Goal: Book appointment/travel/reservation

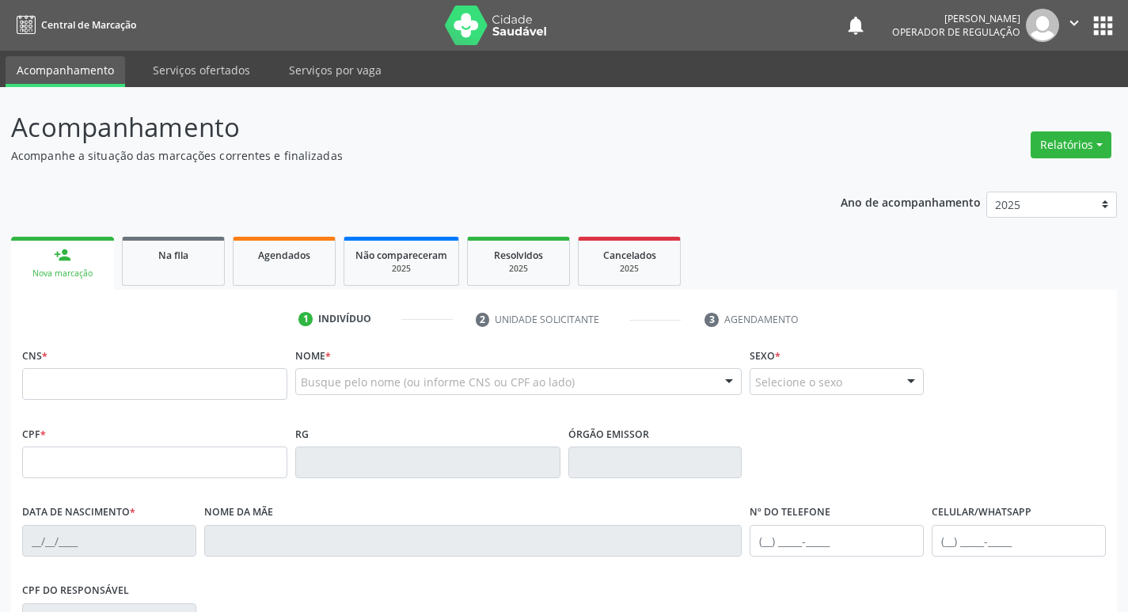
drag, startPoint x: 0, startPoint y: 0, endPoint x: 86, endPoint y: 379, distance: 388.8
click at [86, 379] on input "text" at bounding box center [154, 384] width 265 height 32
type input "708 5053 2443 3476"
type input "012.008.467-88"
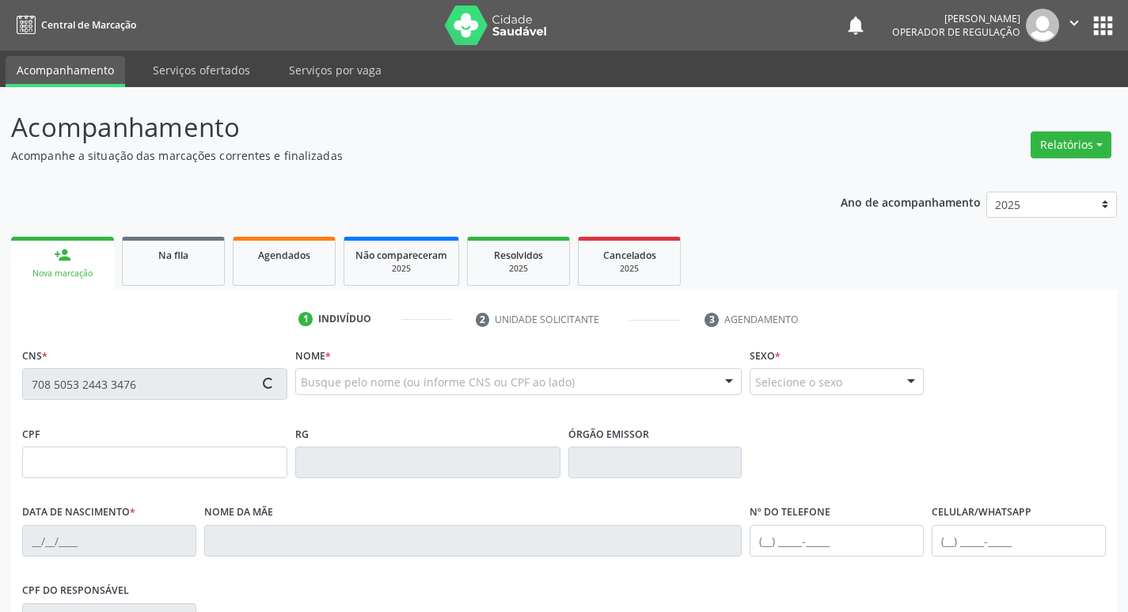
type input "[DATE]"
type input "[PERSON_NAME]"
type input "[PHONE_NUMBER]"
type input "1024"
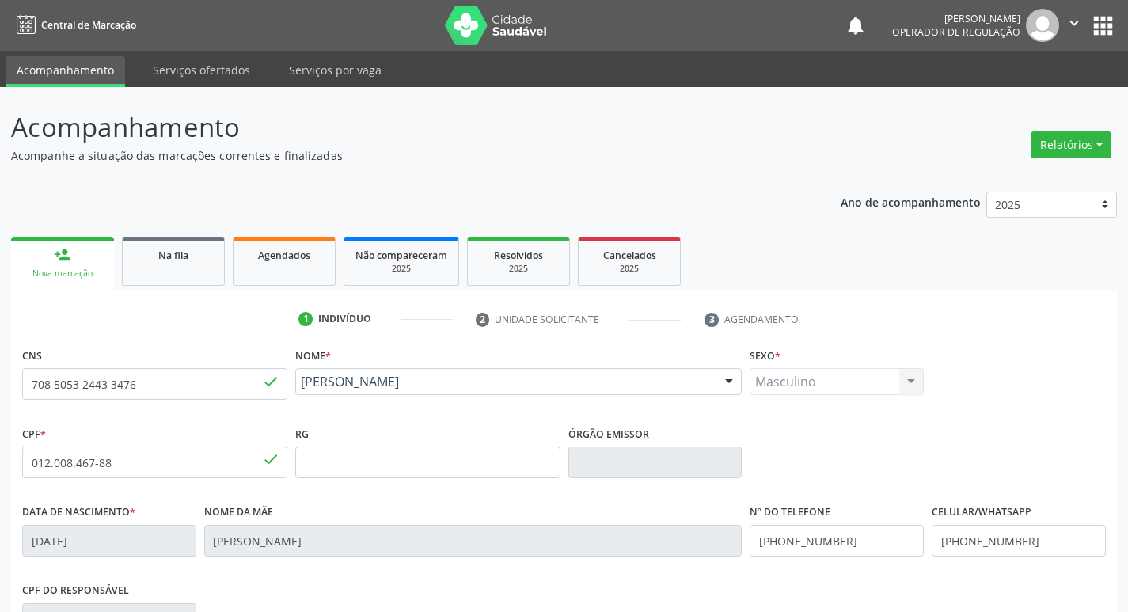
scroll to position [246, 0]
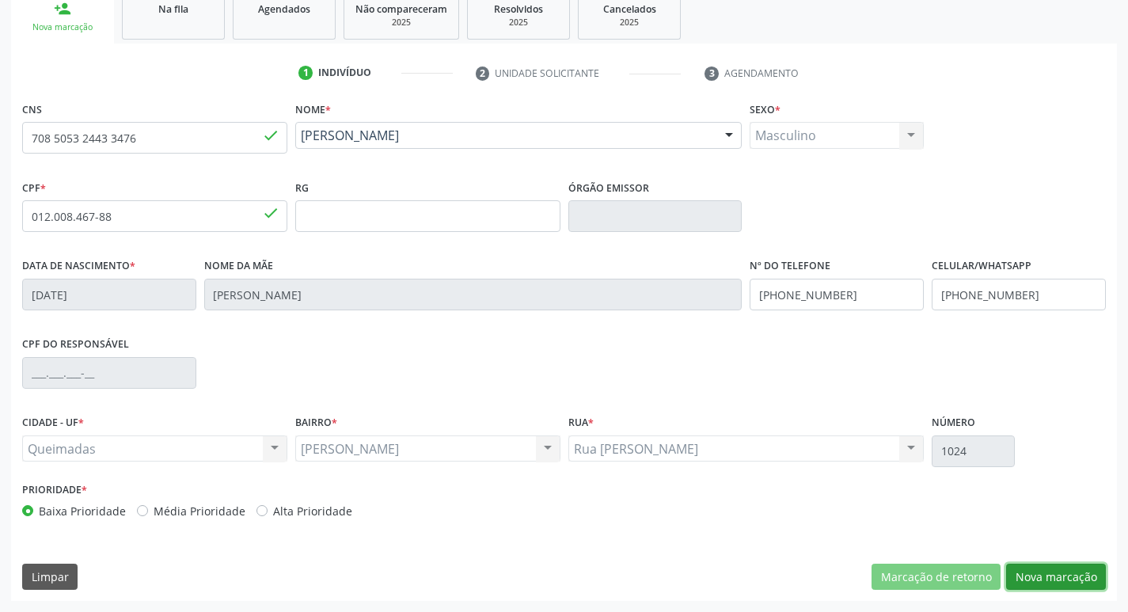
click at [1059, 578] on button "Nova marcação" at bounding box center [1056, 577] width 100 height 27
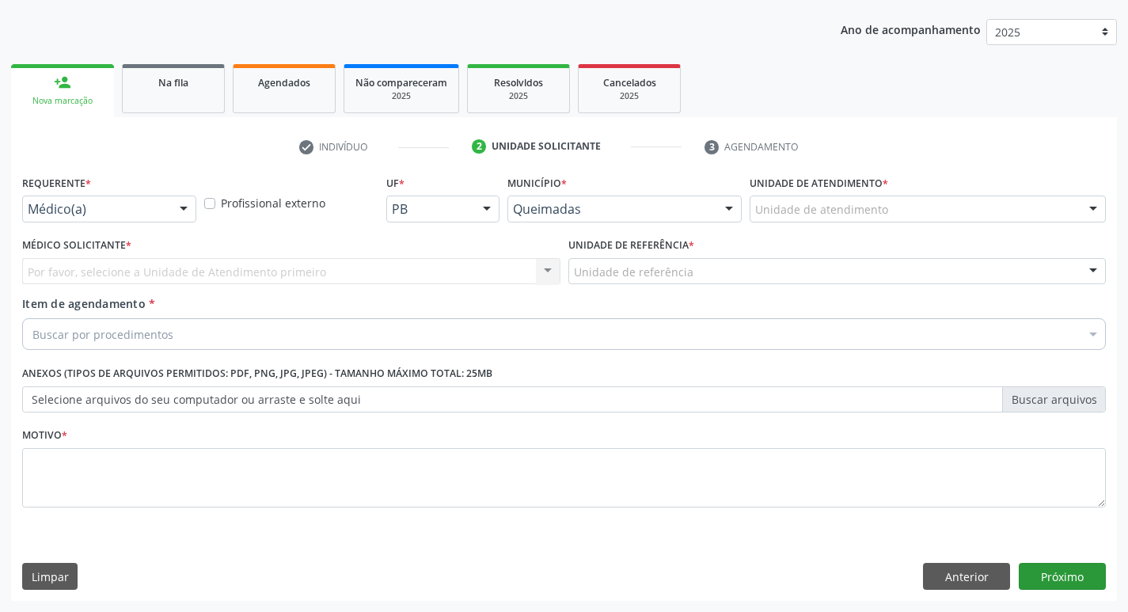
scroll to position [173, 0]
click at [154, 200] on div "Médico(a)" at bounding box center [109, 209] width 174 height 27
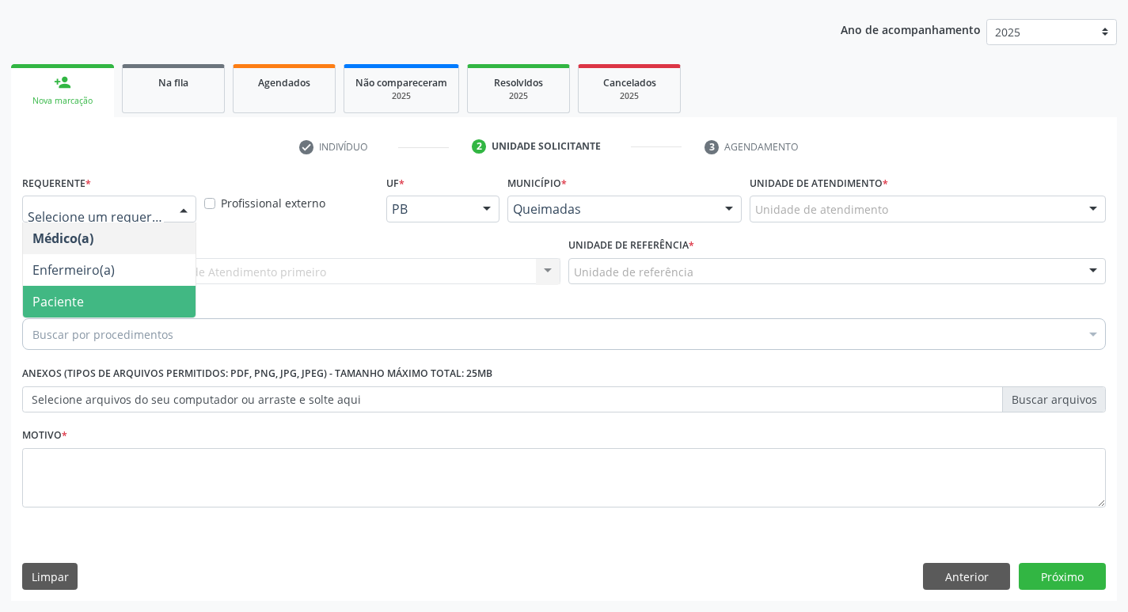
click at [71, 302] on span "Paciente" at bounding box center [57, 301] width 51 height 17
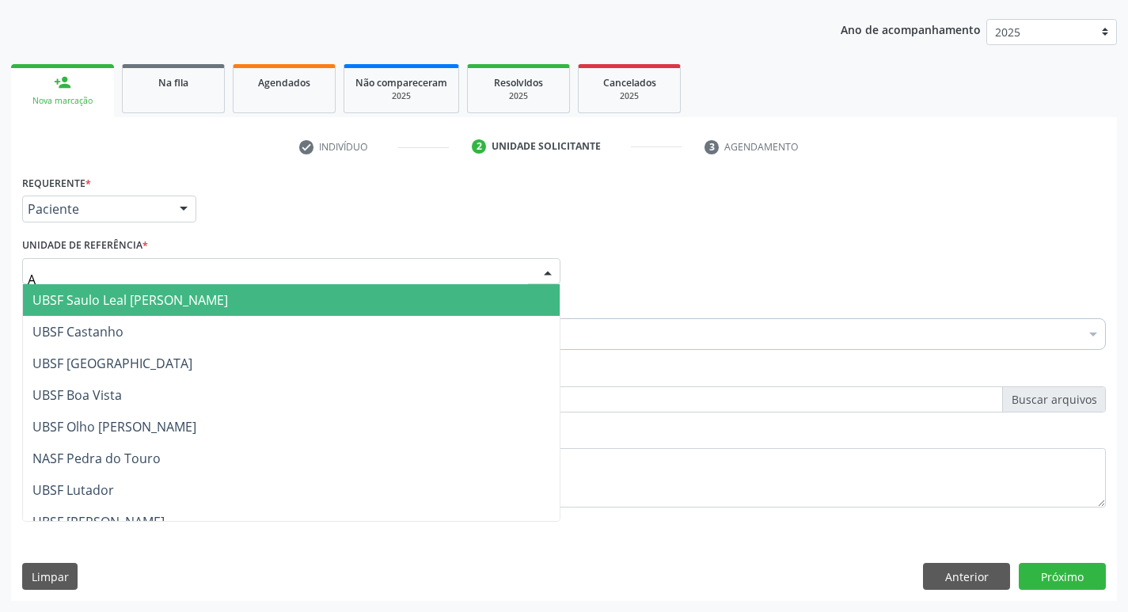
type input "AN"
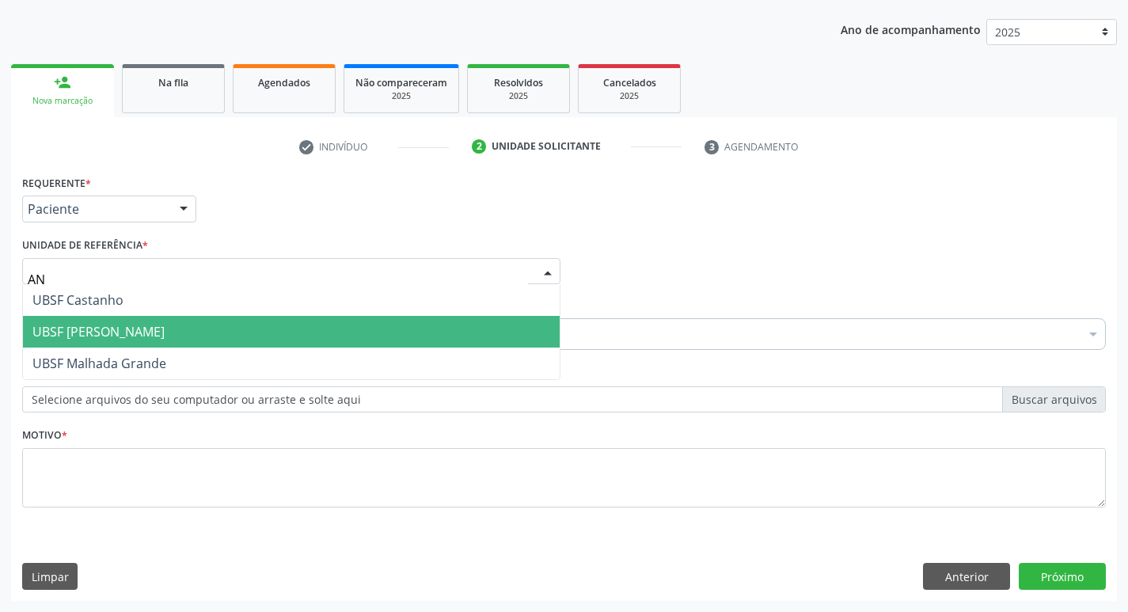
click at [142, 341] on span "UBSF [PERSON_NAME]" at bounding box center [291, 332] width 537 height 32
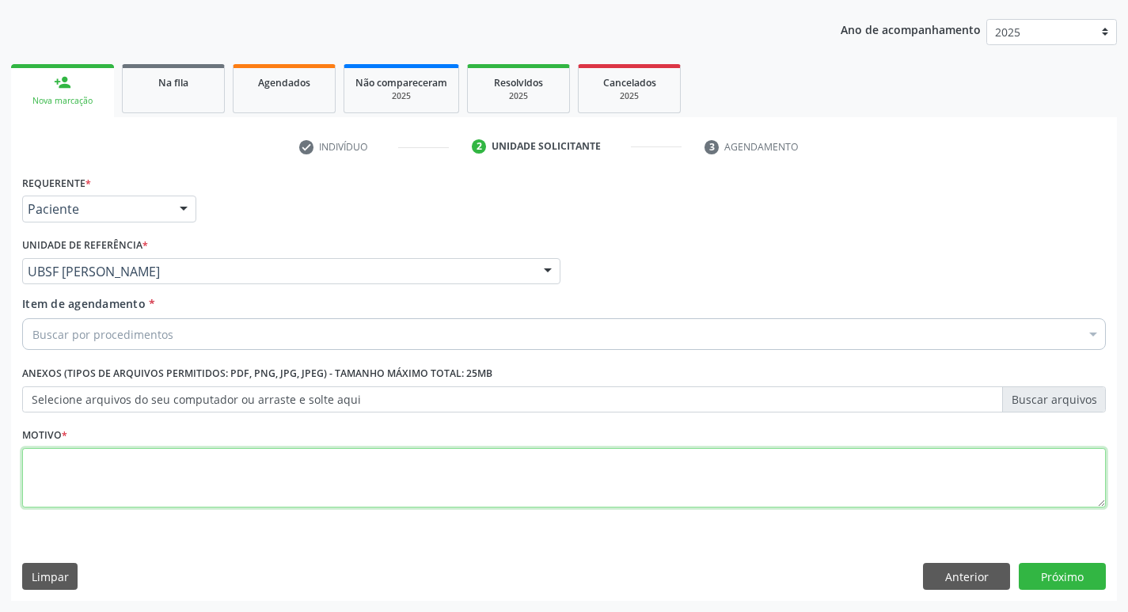
click at [106, 488] on textarea at bounding box center [564, 478] width 1084 height 60
type textarea "AVALIACAO"
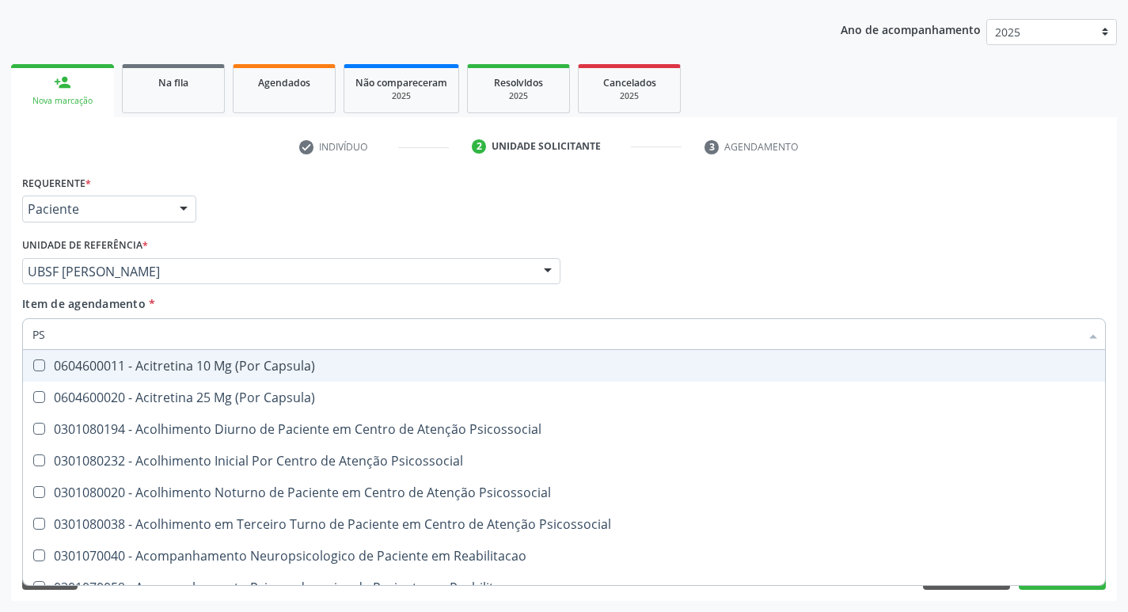
type input "PSA"
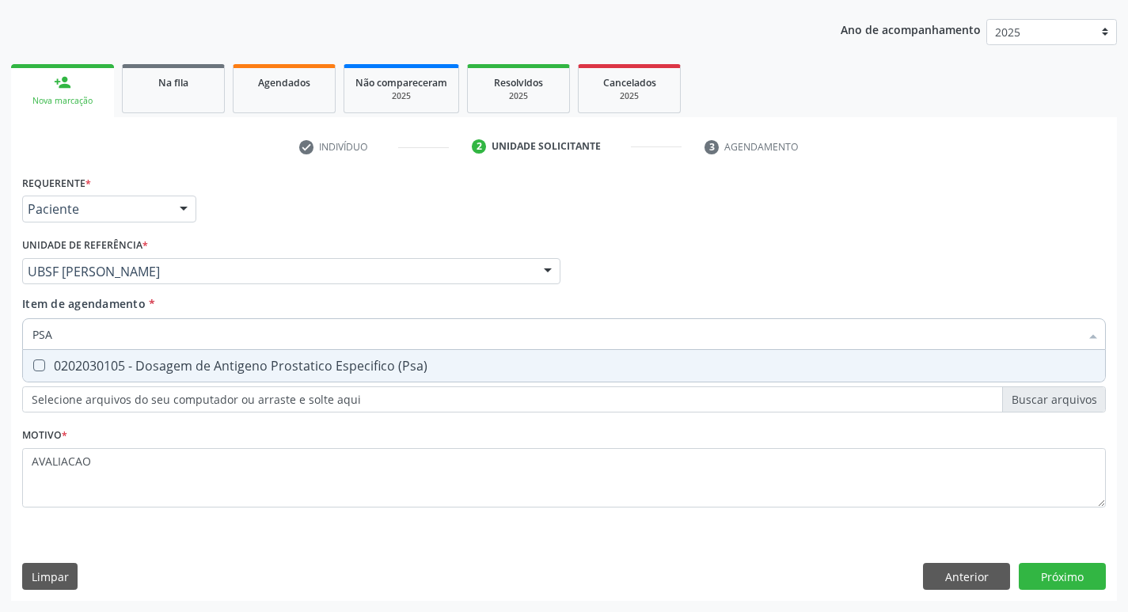
click at [145, 367] on div "0202030105 - Dosagem de Antigeno Prostatico Especifico (Psa)" at bounding box center [563, 365] width 1063 height 13
checkbox \(Psa\) "true"
type input "P"
checkbox \(Psa\) "false"
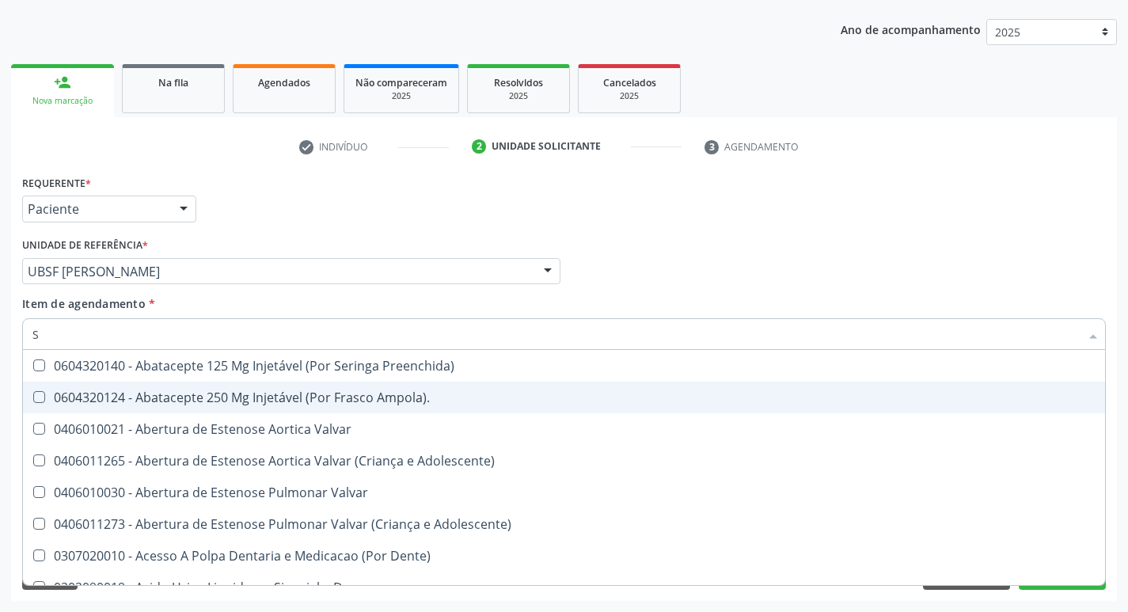
type input "SA"
checkbox Rodas "true"
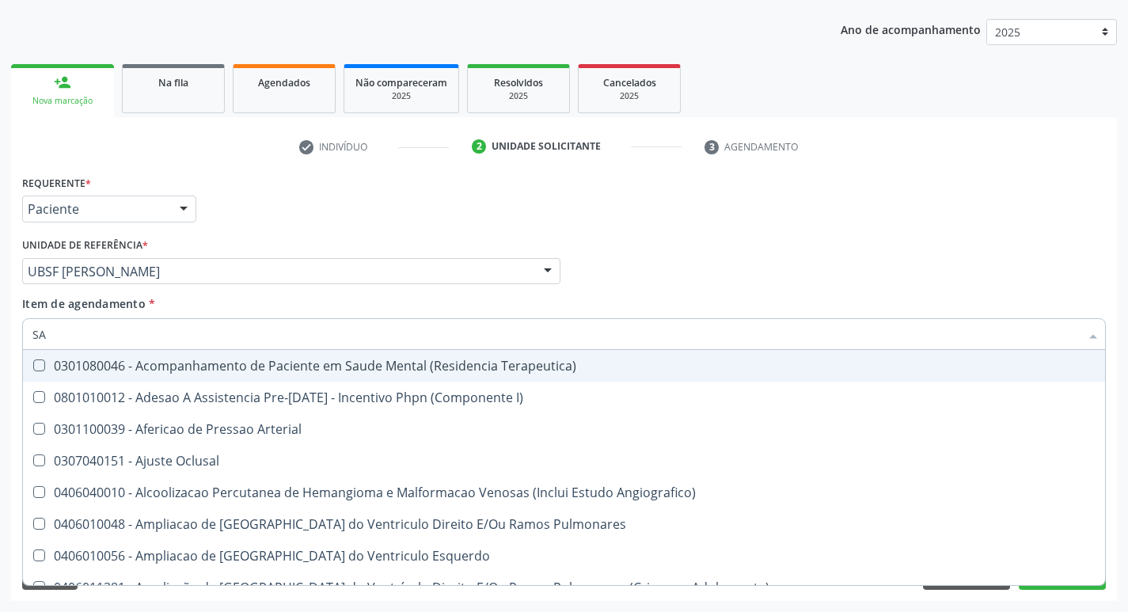
type input "SANGUE O"
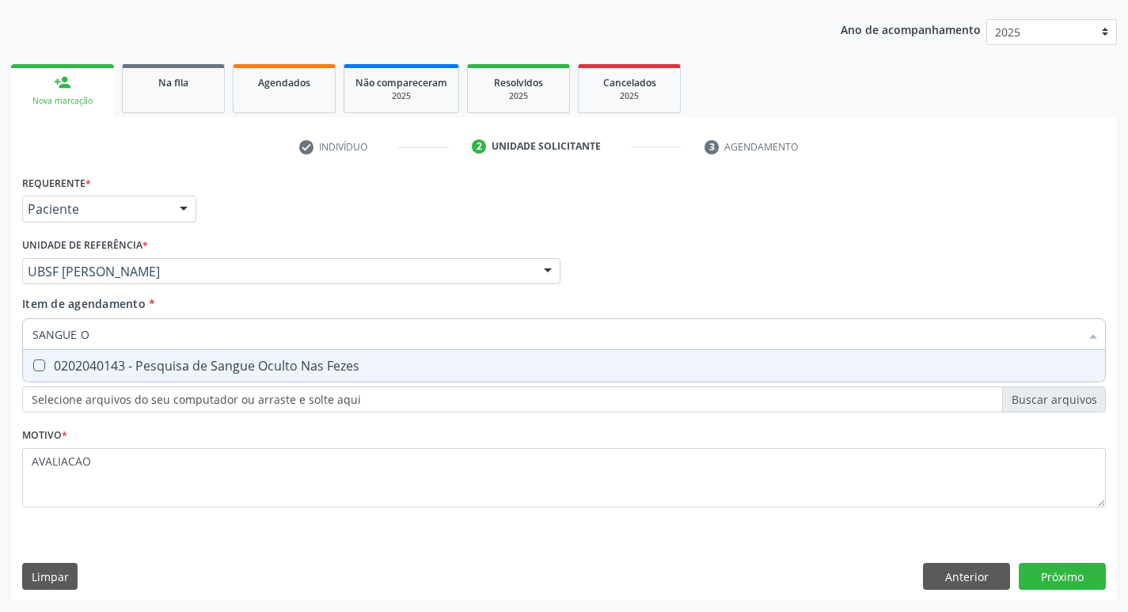
click at [238, 361] on div "0202040143 - Pesquisa de Sangue Oculto Nas Fezes" at bounding box center [563, 365] width 1063 height 13
checkbox Fezes "true"
click at [1073, 569] on div "Requerente * Paciente Médico(a) Enfermeiro(a) Paciente Nenhum resultado encontr…" at bounding box center [564, 386] width 1106 height 430
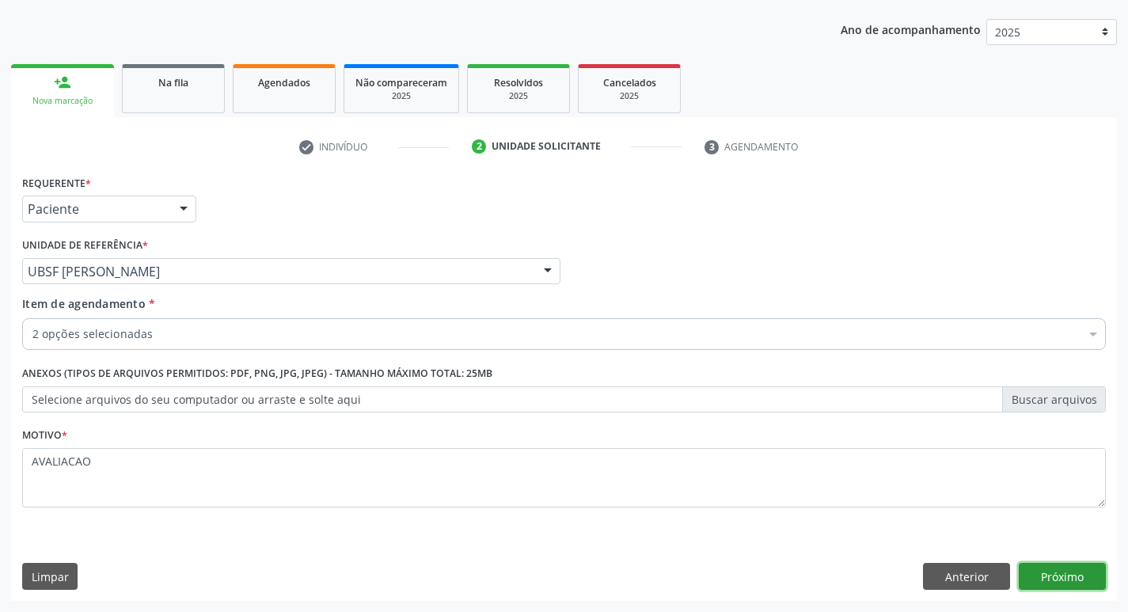
click at [1071, 579] on button "Próximo" at bounding box center [1062, 576] width 87 height 27
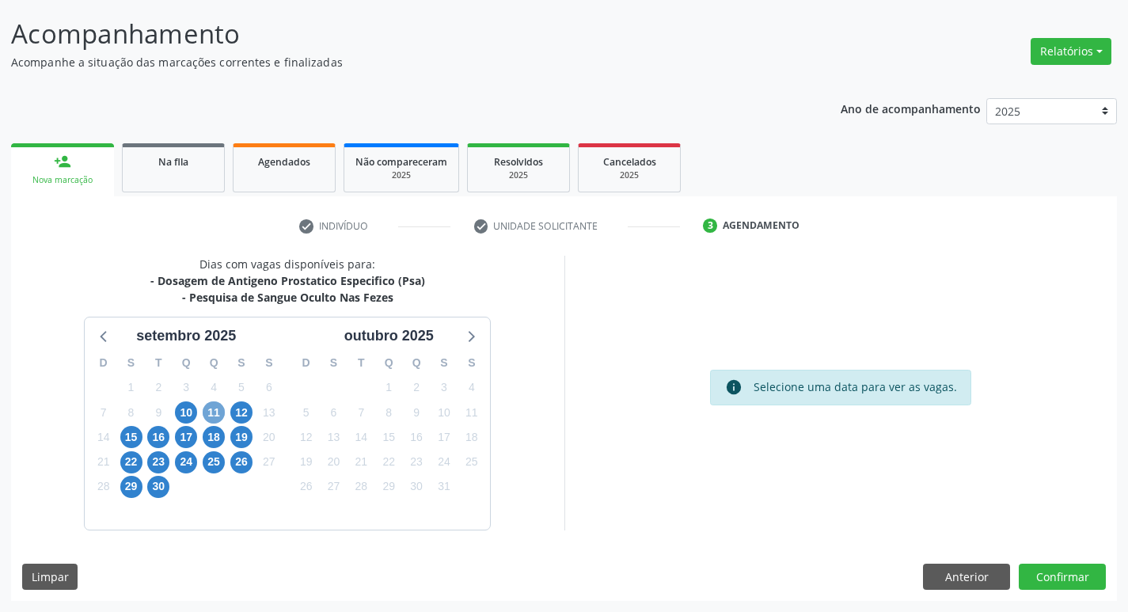
click at [216, 409] on span "11" at bounding box center [214, 412] width 22 height 22
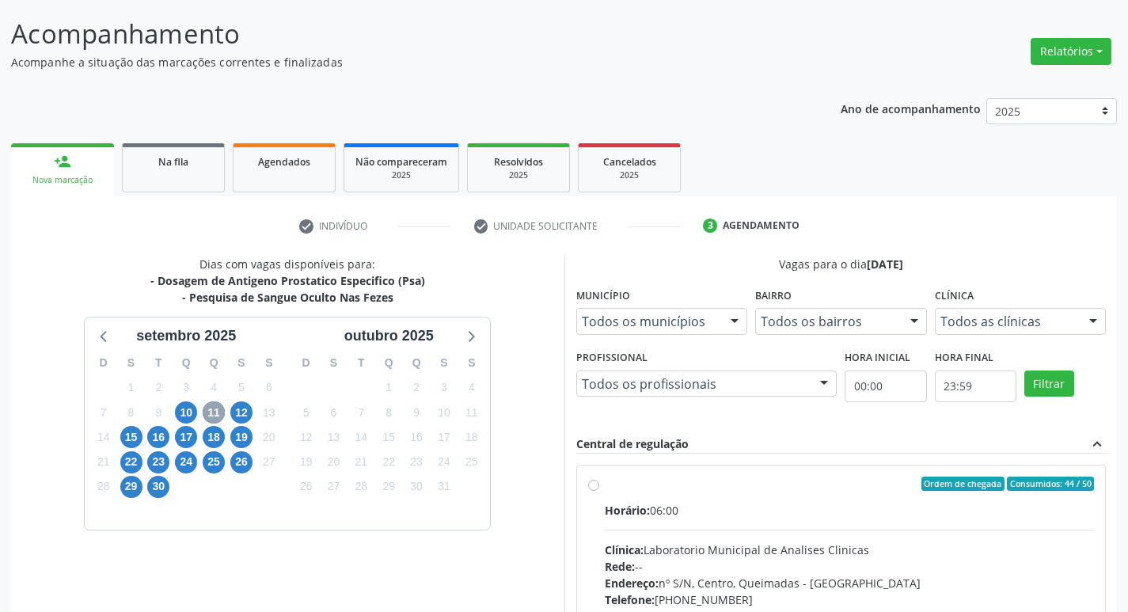
scroll to position [306, 0]
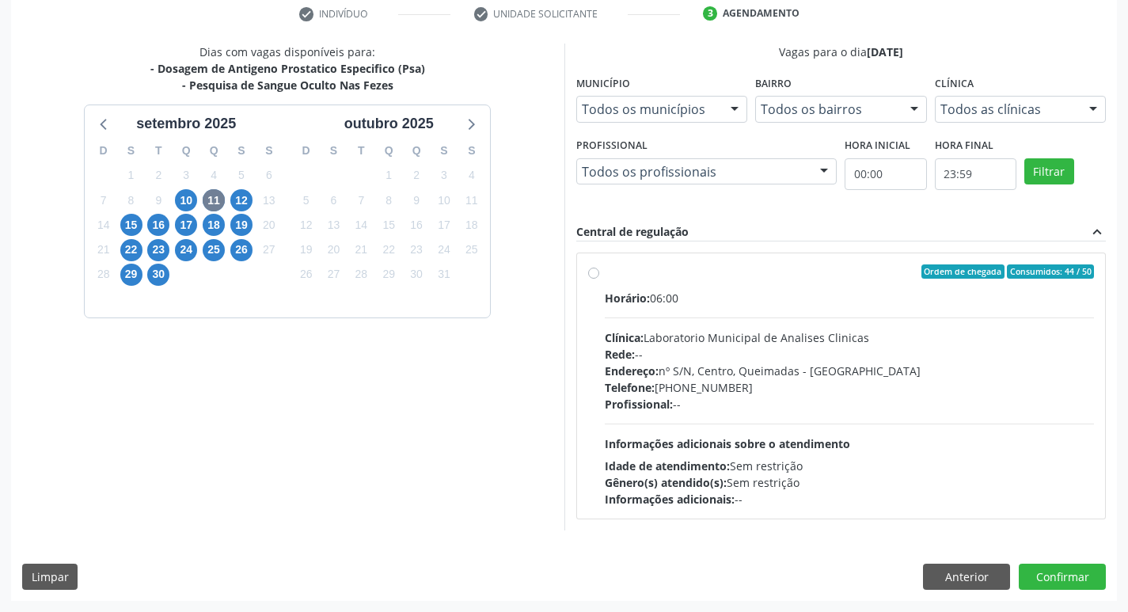
click at [692, 344] on div "Clínica: Laboratorio Municipal de Analises Clinicas" at bounding box center [850, 337] width 490 height 17
click at [599, 279] on input "Ordem de chegada Consumidos: 44 / 50 Horário: 06:00 Clínica: Laboratorio Munici…" at bounding box center [593, 271] width 11 height 14
radio input "true"
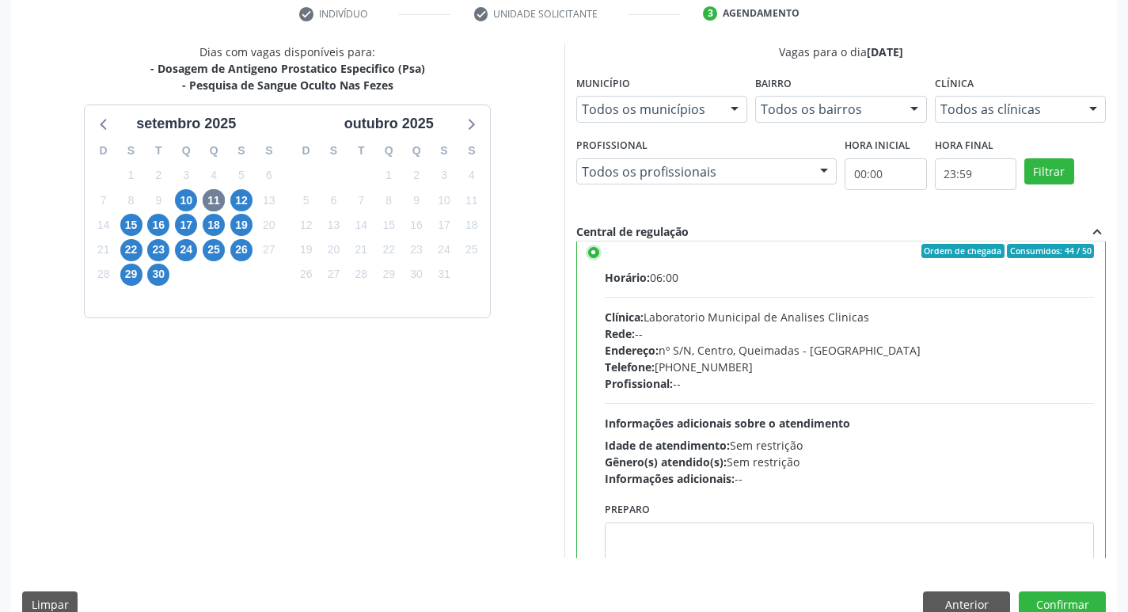
scroll to position [78, 0]
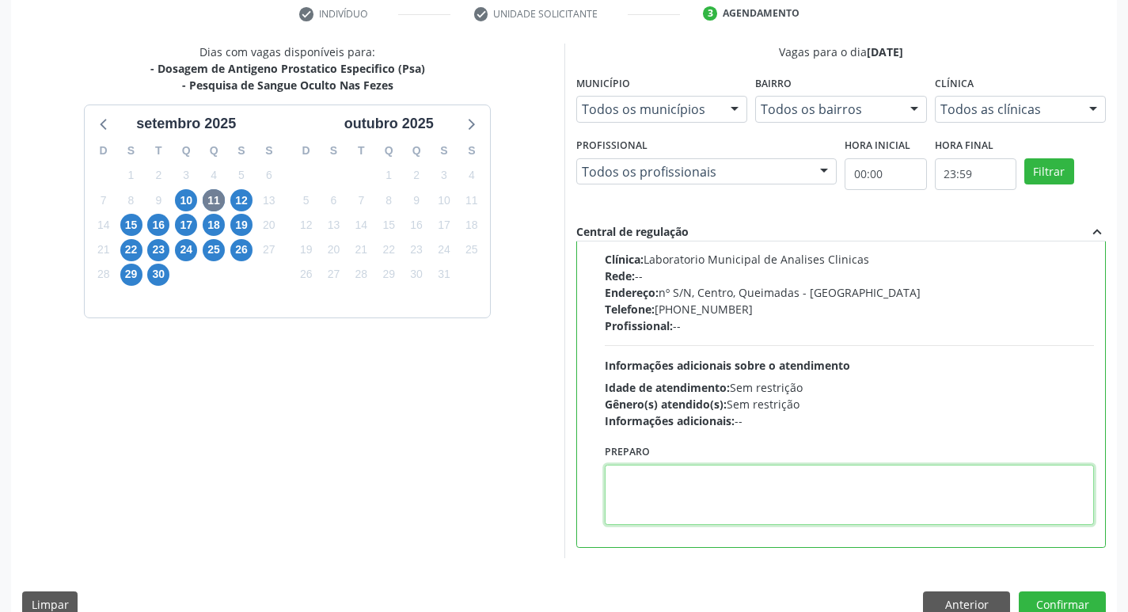
click at [683, 489] on textarea at bounding box center [850, 495] width 490 height 60
paste textarea "IR EM [GEOGRAPHIC_DATA]"
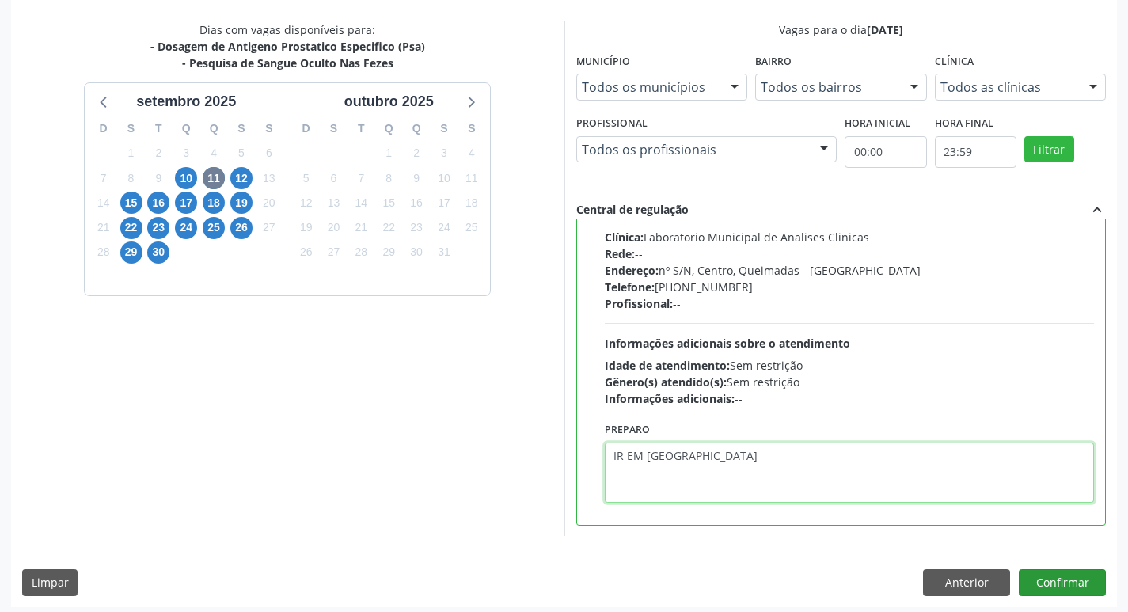
scroll to position [334, 0]
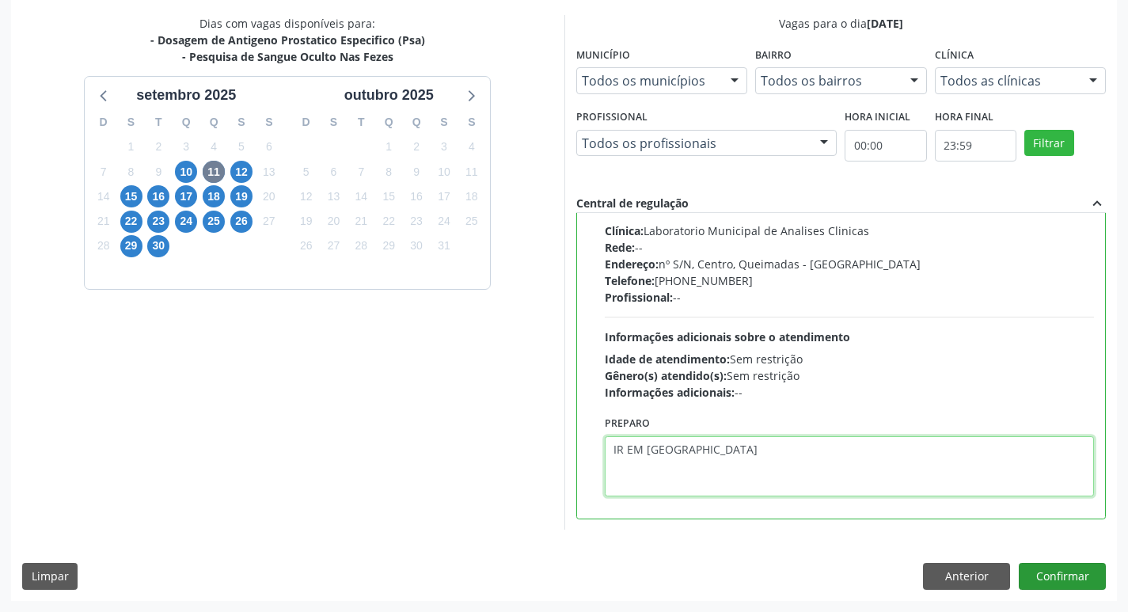
type textarea "IR EM [GEOGRAPHIC_DATA]"
click at [1072, 573] on button "Confirmar" at bounding box center [1062, 576] width 87 height 27
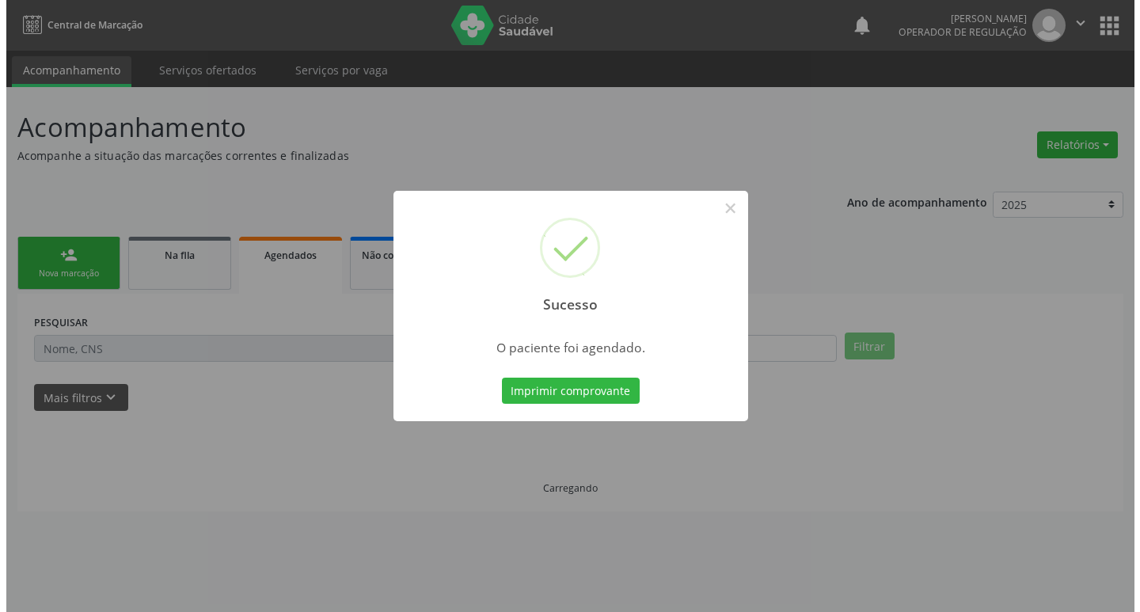
scroll to position [0, 0]
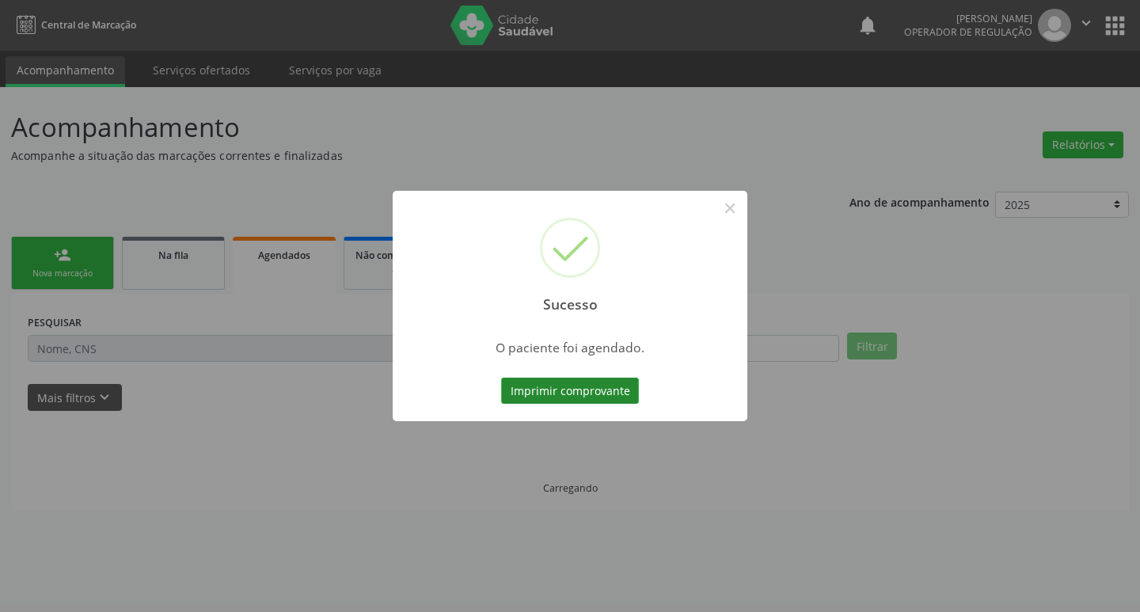
click at [521, 390] on button "Imprimir comprovante" at bounding box center [570, 391] width 138 height 27
